Goal: Task Accomplishment & Management: Manage account settings

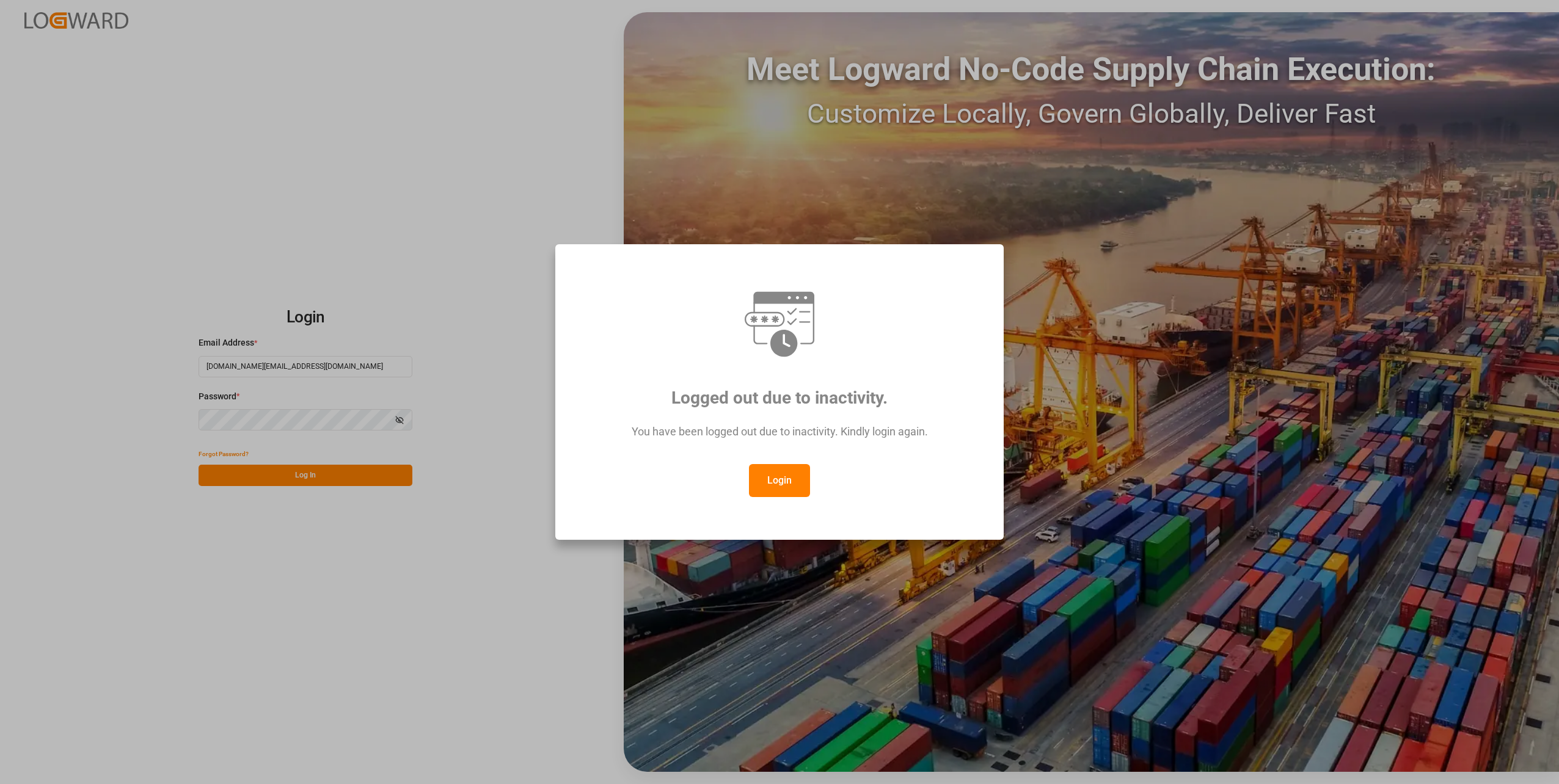
click at [767, 482] on button "Login" at bounding box center [780, 480] width 61 height 33
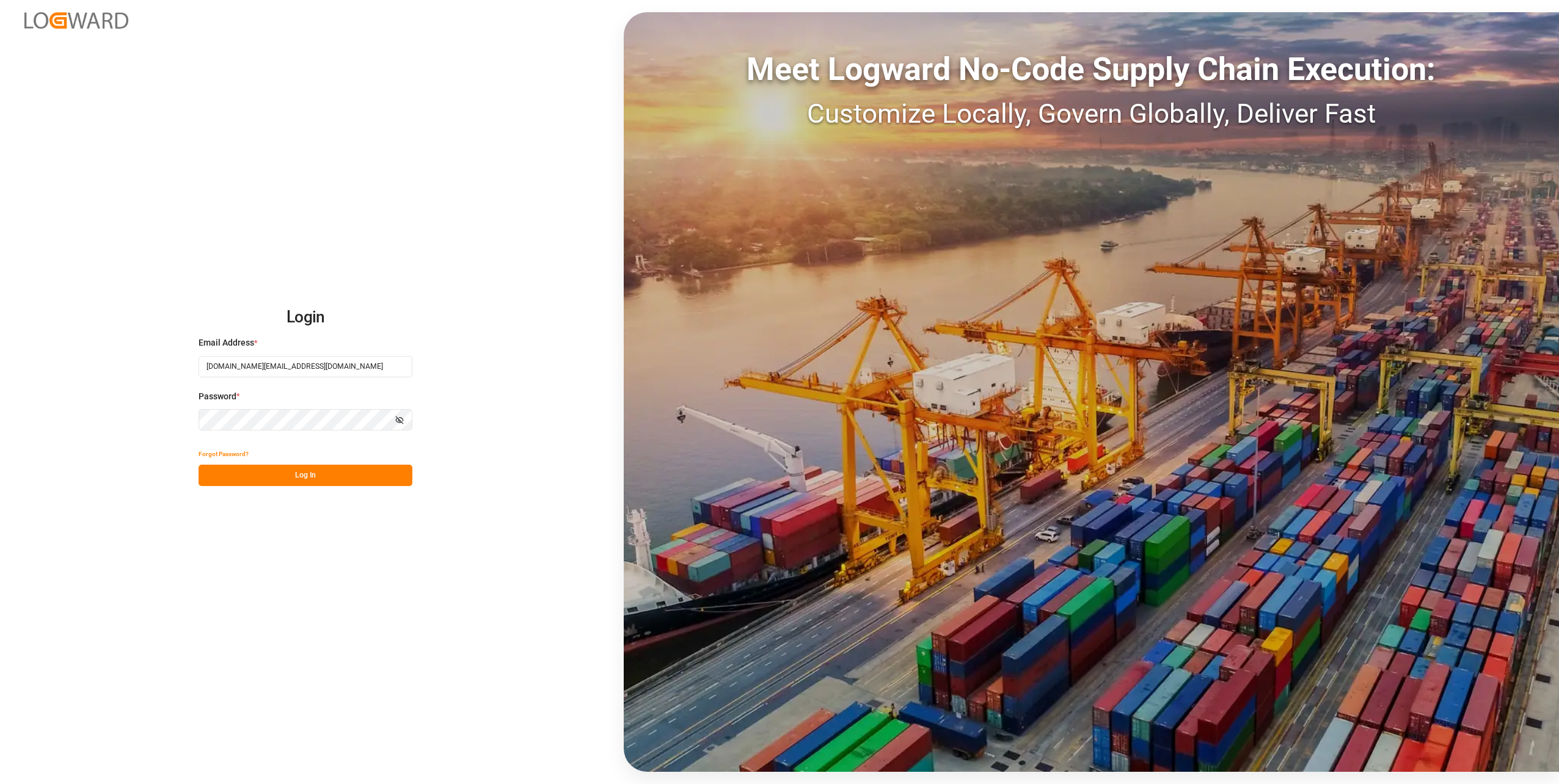
click at [320, 469] on button "Log In" at bounding box center [305, 475] width 214 height 21
